Goal: Task Accomplishment & Management: Use online tool/utility

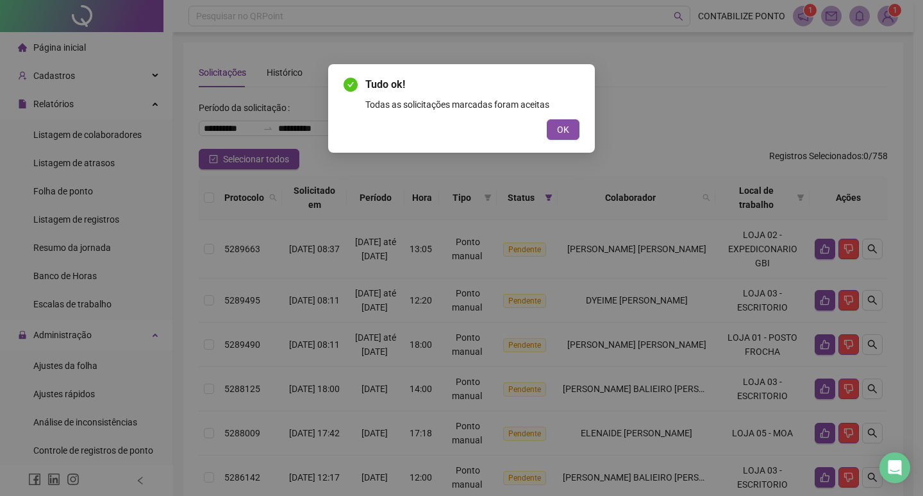
scroll to position [192, 0]
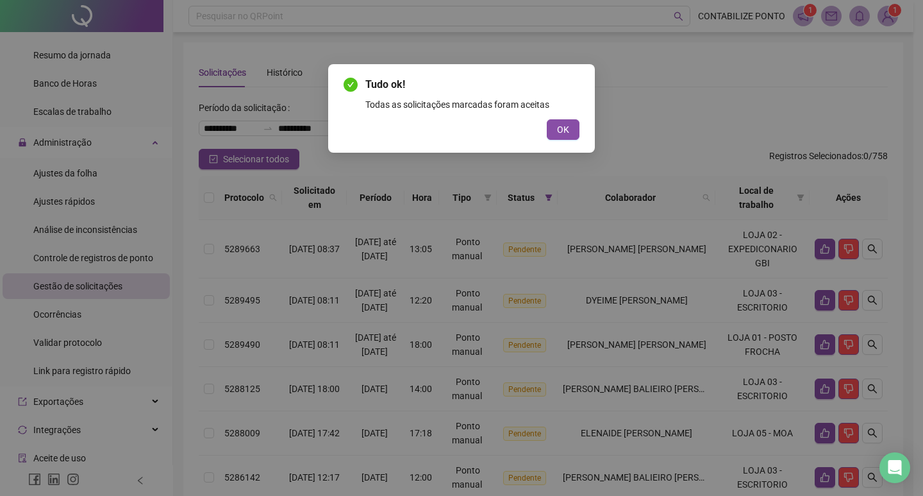
click at [553, 120] on div "Tudo ok! Todas as solicitações marcadas foram aceitas OK" at bounding box center [461, 248] width 923 height 496
click at [561, 130] on div "Tudo ok! Todas as solicitações marcadas foram aceitas OK" at bounding box center [461, 248] width 923 height 496
drag, startPoint x: 557, startPoint y: 131, endPoint x: 553, endPoint y: 124, distance: 8.9
click at [554, 132] on div "Tudo ok! Todas as solicitações marcadas foram aceitas OK" at bounding box center [461, 248] width 923 height 496
click at [546, 126] on div "Tudo ok! Todas as solicitações marcadas foram aceitas OK" at bounding box center [461, 248] width 923 height 496
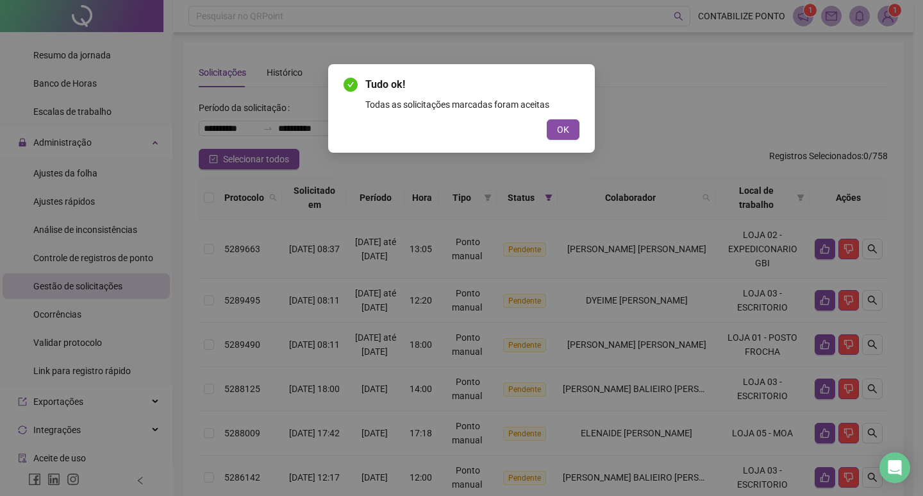
click at [554, 126] on div "Tudo ok! Todas as solicitações marcadas foram aceitas OK" at bounding box center [461, 248] width 923 height 496
drag, startPoint x: 569, startPoint y: 122, endPoint x: 569, endPoint y: 130, distance: 7.1
click at [569, 123] on div "Tudo ok! Todas as solicitações marcadas foram aceitas OK" at bounding box center [461, 248] width 923 height 496
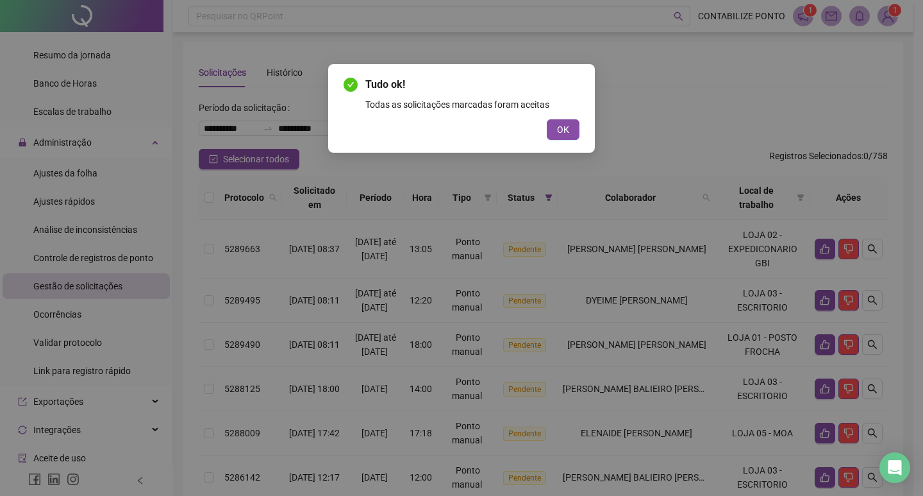
click at [569, 130] on div "Tudo ok! Todas as solicitações marcadas foram aceitas OK" at bounding box center [461, 248] width 923 height 496
